Goal: Task Accomplishment & Management: Manage account settings

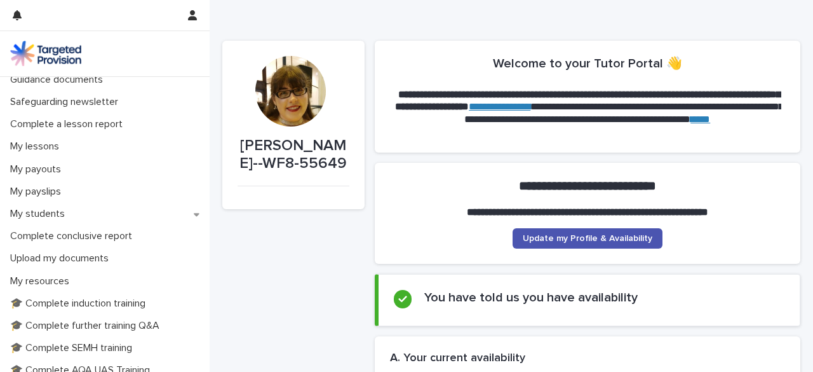
scroll to position [131, 0]
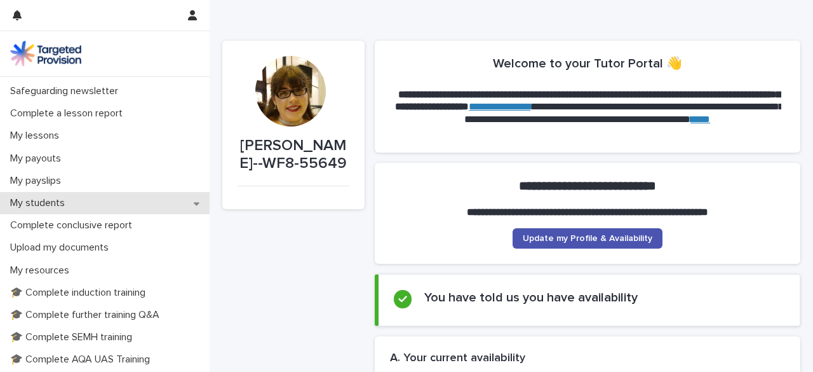
click at [62, 194] on div "My students" at bounding box center [105, 203] width 210 height 22
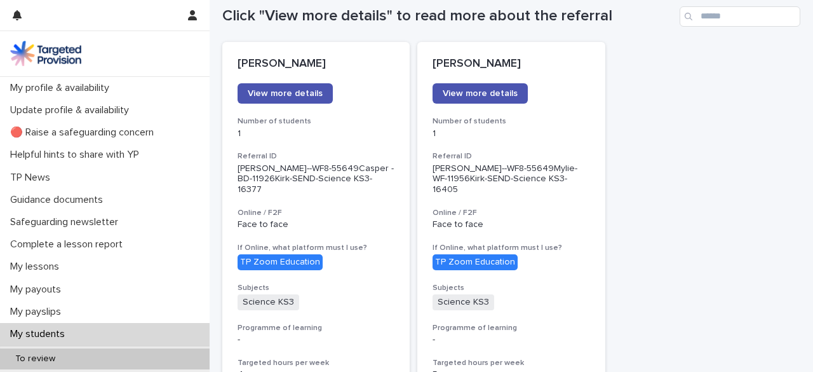
scroll to position [119, 0]
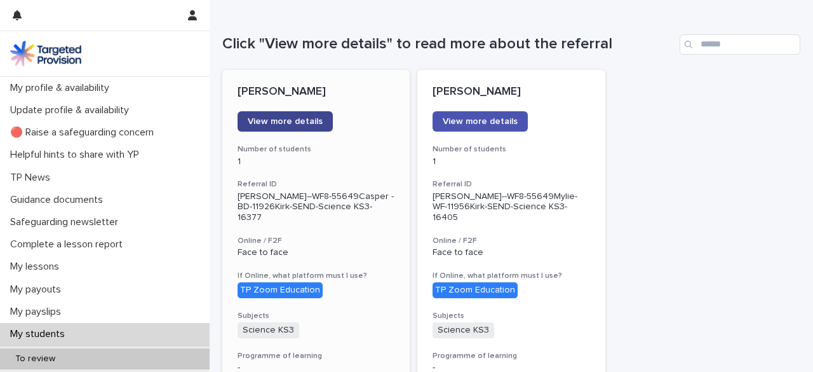
click at [277, 111] on link "View more details" at bounding box center [285, 121] width 95 height 20
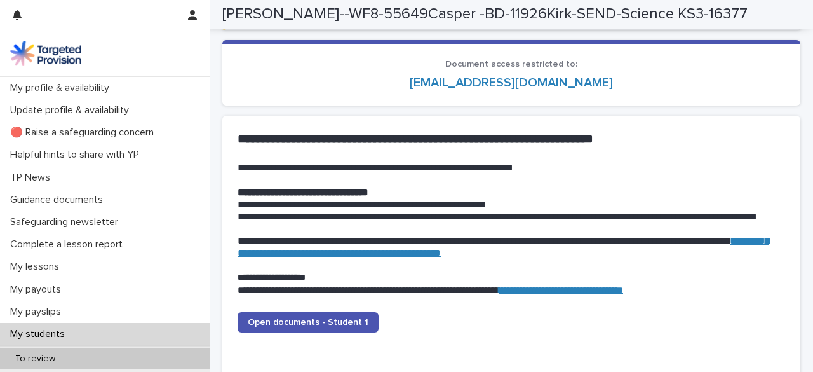
scroll to position [1177, 0]
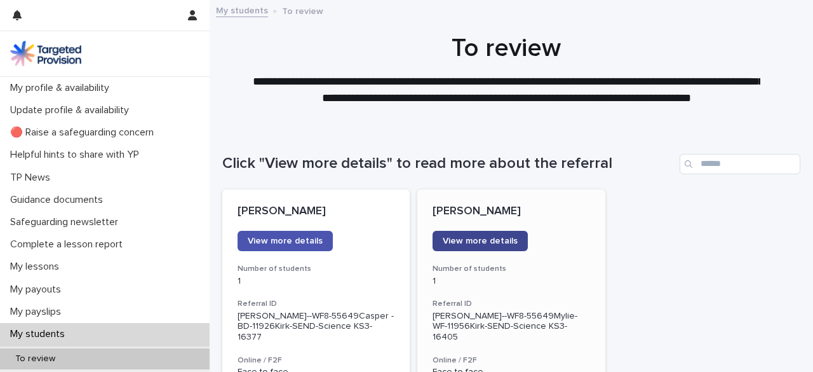
click at [497, 241] on span "View more details" at bounding box center [480, 240] width 75 height 9
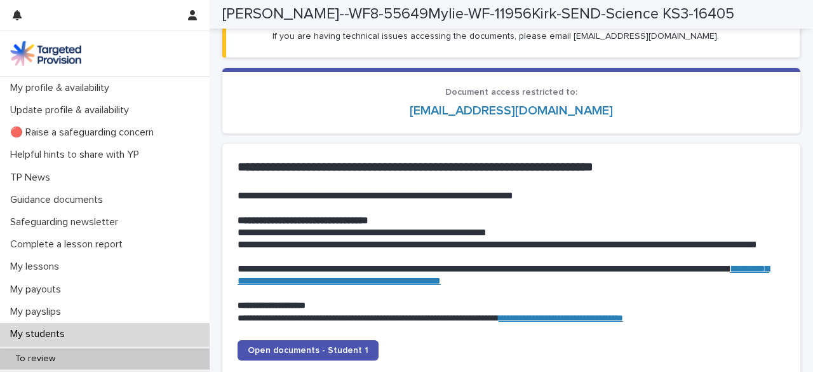
scroll to position [1163, 0]
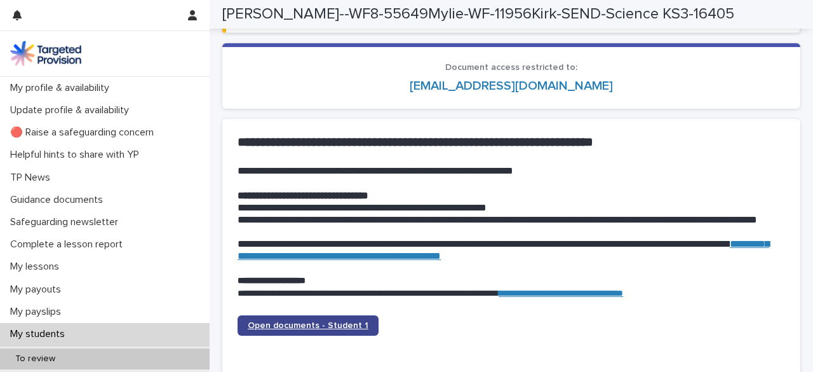
click at [314, 328] on link "Open documents - Student 1" at bounding box center [308, 325] width 141 height 20
click at [300, 325] on span "Open documents - Student 1" at bounding box center [308, 325] width 121 height 9
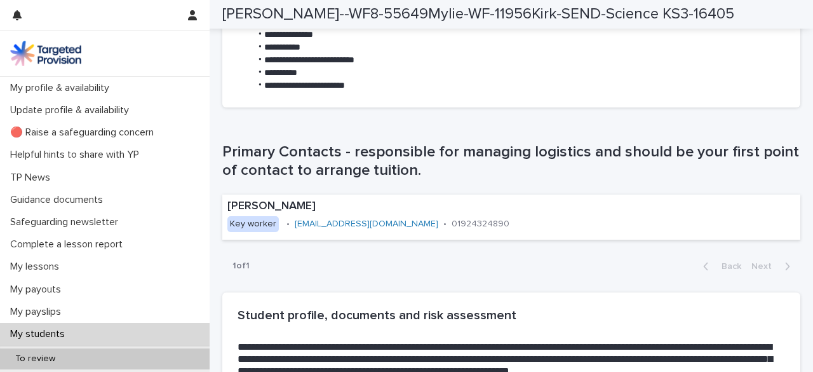
scroll to position [726, 0]
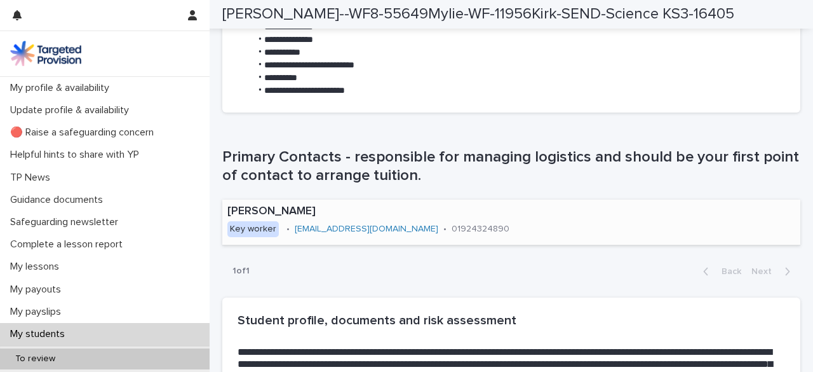
click at [361, 228] on link "[EMAIL_ADDRESS][DOMAIN_NAME]" at bounding box center [367, 228] width 144 height 9
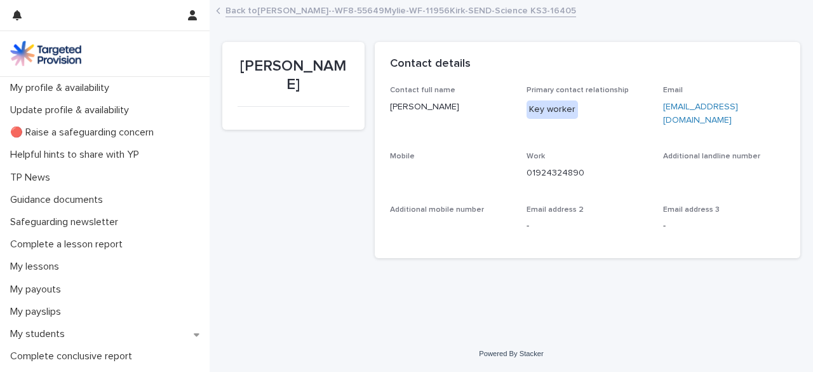
click at [700, 105] on link "[EMAIL_ADDRESS][DOMAIN_NAME]" at bounding box center [700, 113] width 75 height 22
drag, startPoint x: 778, startPoint y: 102, endPoint x: 657, endPoint y: 105, distance: 120.7
click at [657, 105] on div "Contact full name [PERSON_NAME] Primary contact relationship Key worker Email […" at bounding box center [588, 164] width 396 height 156
copy link "[EMAIL_ADDRESS][DOMAIN_NAME]"
click at [312, 12] on link "Back to [PERSON_NAME]--WF8-55649Mylie-WF-11956Kirk-SEND-Science KS3-16405" at bounding box center [401, 10] width 351 height 15
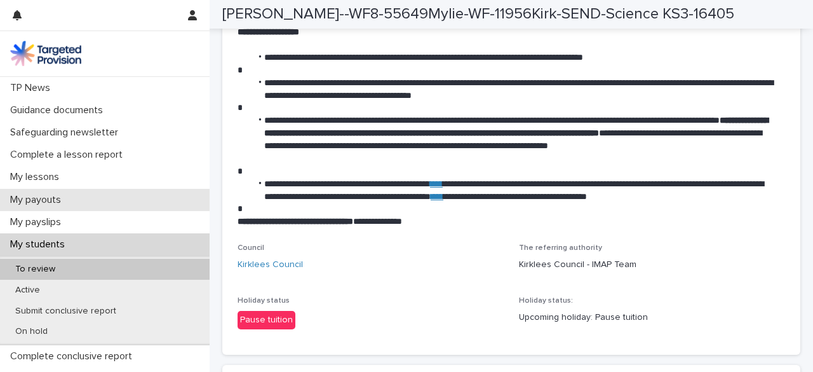
scroll to position [88, 0]
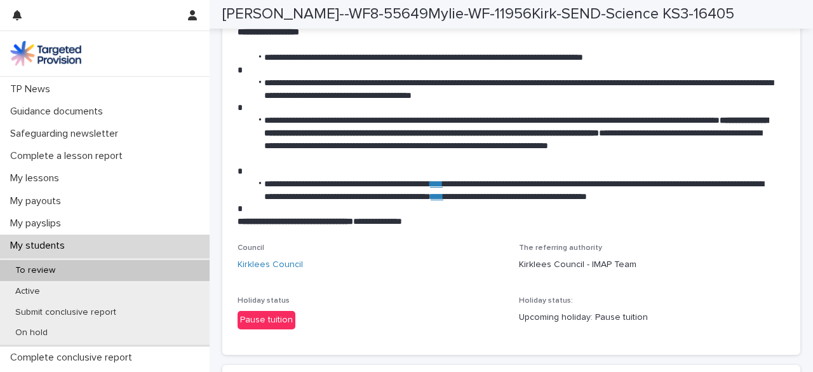
click at [37, 242] on p "My students" at bounding box center [40, 246] width 70 height 12
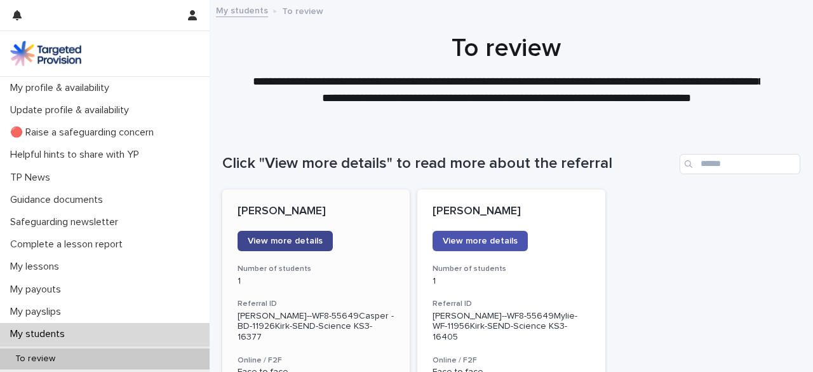
click at [302, 238] on span "View more details" at bounding box center [285, 240] width 75 height 9
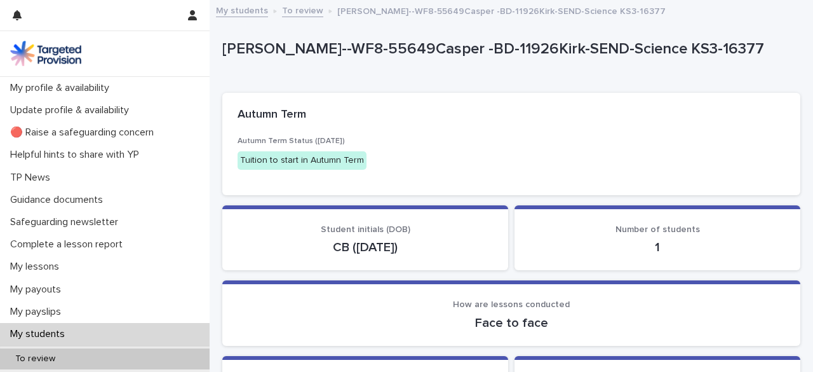
click at [249, 12] on link "My students" at bounding box center [242, 10] width 52 height 15
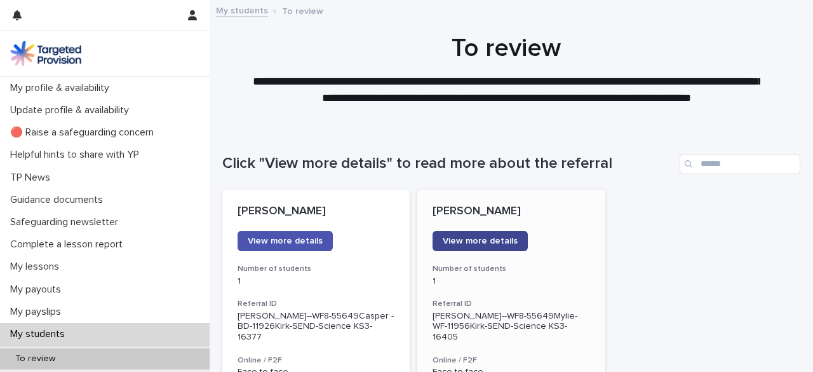
click at [511, 234] on link "View more details" at bounding box center [480, 241] width 95 height 20
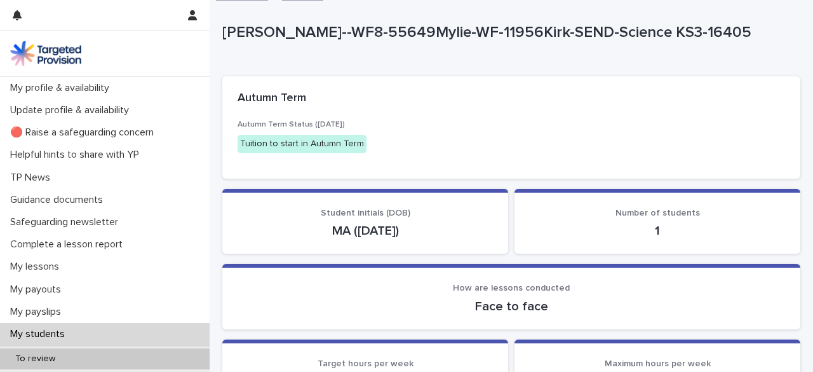
scroll to position [9, 0]
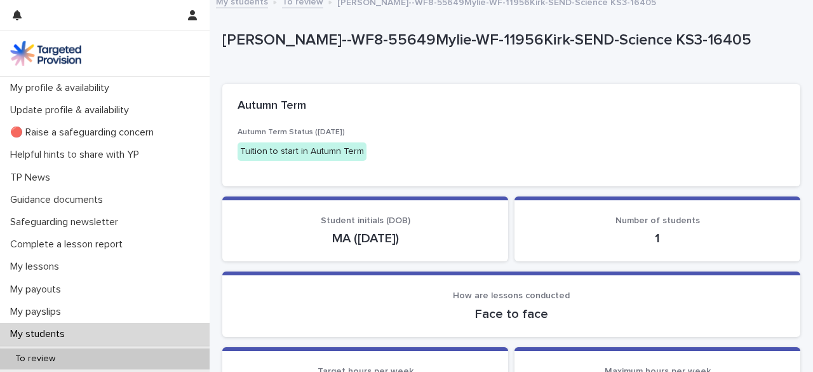
click at [292, 4] on link "To review" at bounding box center [302, 1] width 41 height 15
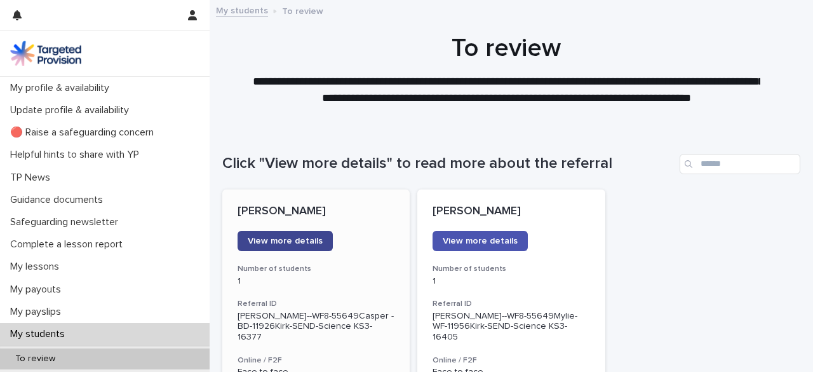
click at [313, 243] on span "View more details" at bounding box center [285, 240] width 75 height 9
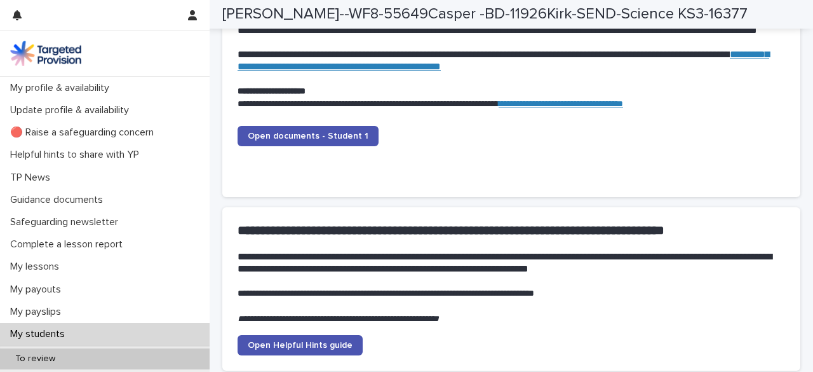
scroll to position [1311, 0]
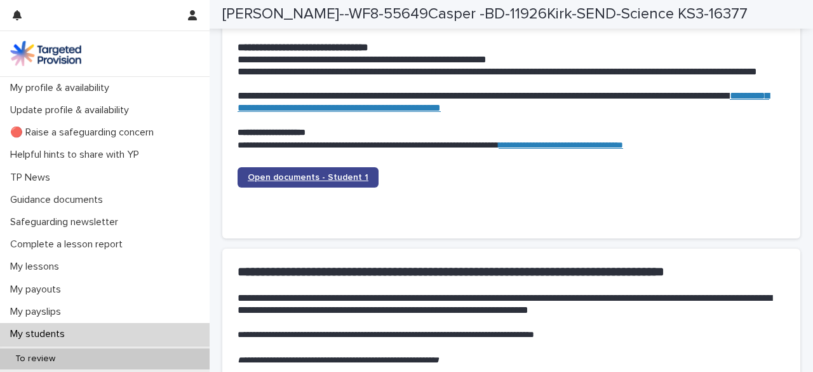
click at [309, 167] on link "Open documents - Student 1" at bounding box center [308, 177] width 141 height 20
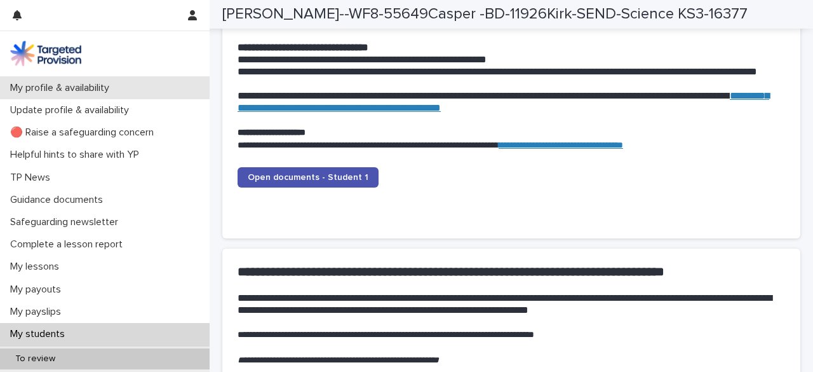
click at [136, 88] on div "My profile & availability" at bounding box center [105, 88] width 210 height 22
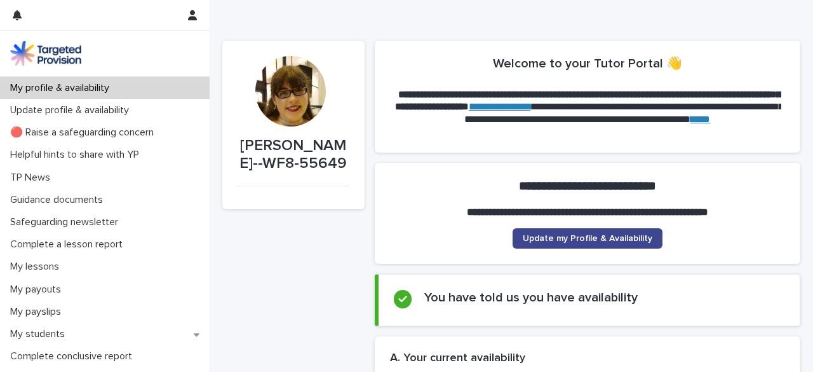
click at [544, 240] on span "Update my Profile & Availability" at bounding box center [588, 238] width 130 height 9
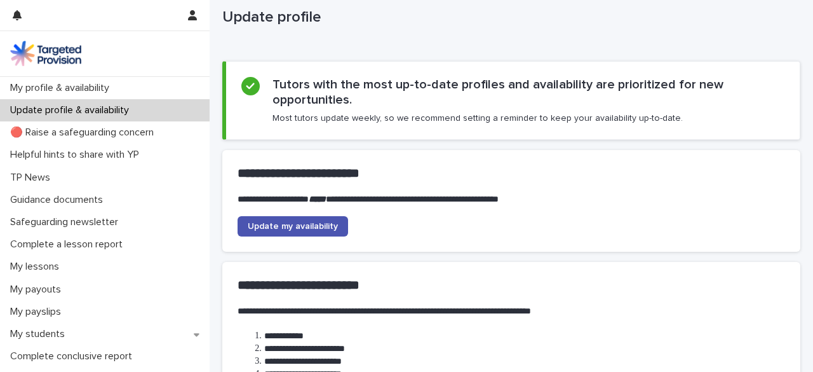
scroll to position [34, 0]
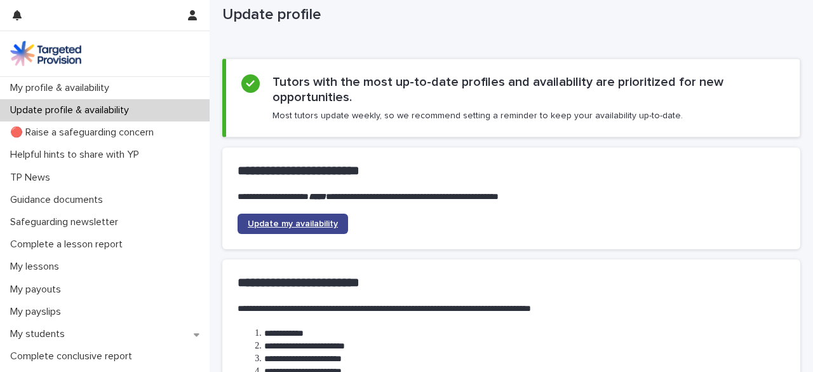
click at [278, 219] on span "Update my availability" at bounding box center [293, 223] width 90 height 9
